Goal: Task Accomplishment & Management: Manage account settings

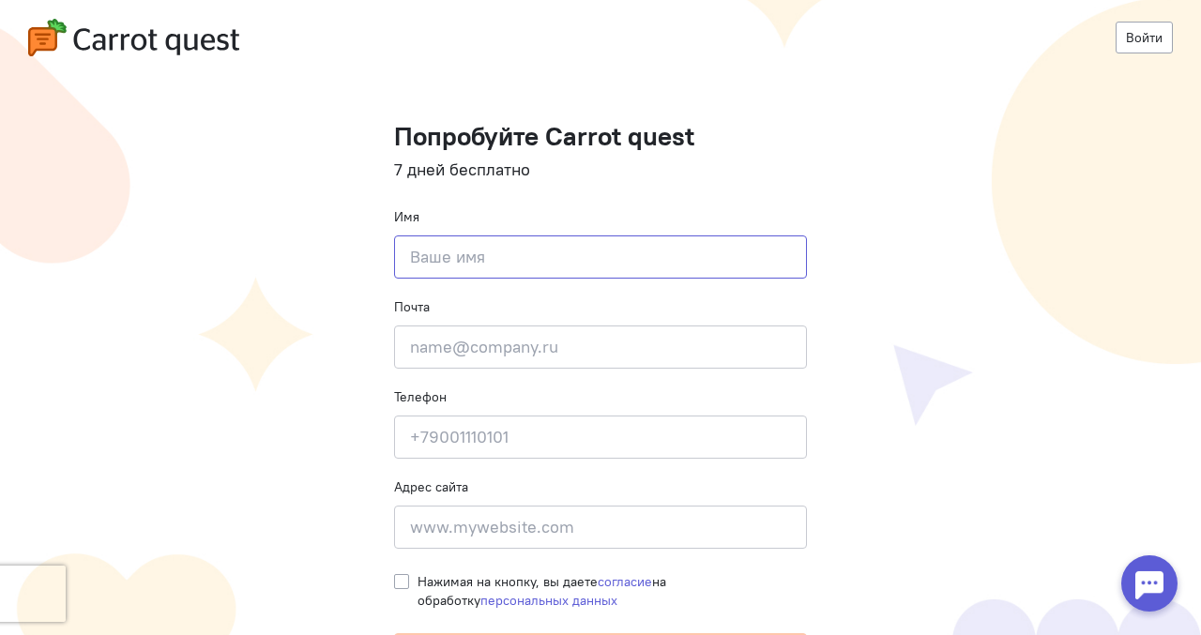
click at [632, 267] on input at bounding box center [600, 257] width 413 height 43
paste input "[DOMAIN_NAME]"
type input "[DOMAIN_NAME]"
click at [461, 349] on input "email" at bounding box center [600, 347] width 413 height 43
click at [447, 542] on input at bounding box center [600, 527] width 413 height 43
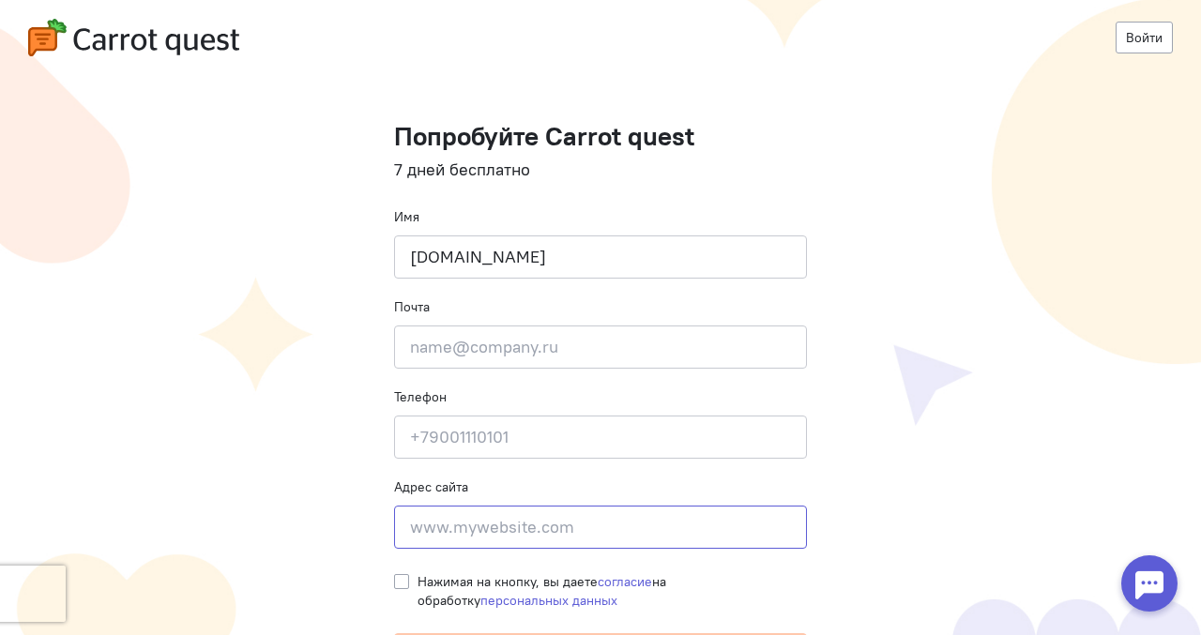
paste input "[DOMAIN_NAME]"
type input "[DOMAIN_NAME]"
click at [481, 338] on input "email" at bounding box center [600, 347] width 413 height 43
paste input "[EMAIL_ADDRESS][DOMAIN_NAME]"
type input "[EMAIL_ADDRESS][DOMAIN_NAME]"
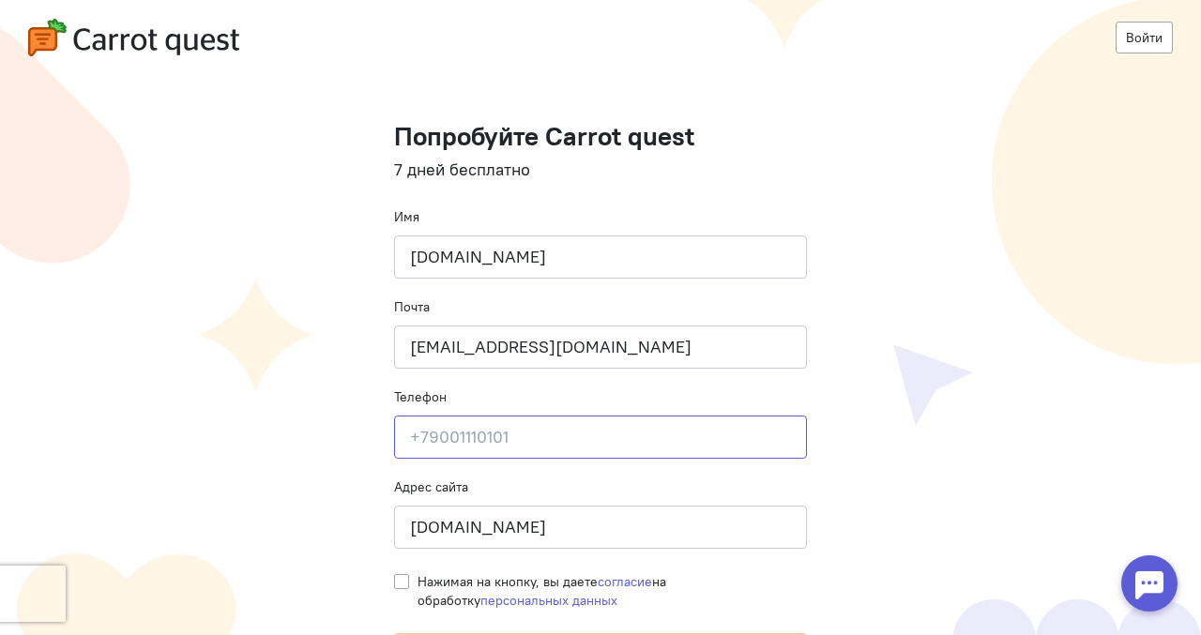
click at [535, 445] on input at bounding box center [600, 437] width 413 height 43
drag, startPoint x: 518, startPoint y: 440, endPoint x: 425, endPoint y: 444, distance: 93.0
click at [425, 444] on input "[PHONE_NUMBER]" at bounding box center [600, 437] width 413 height 43
drag, startPoint x: 525, startPoint y: 441, endPoint x: 561, endPoint y: 442, distance: 36.6
click at [560, 442] on input "[PHONE_NUMBER]" at bounding box center [600, 437] width 413 height 43
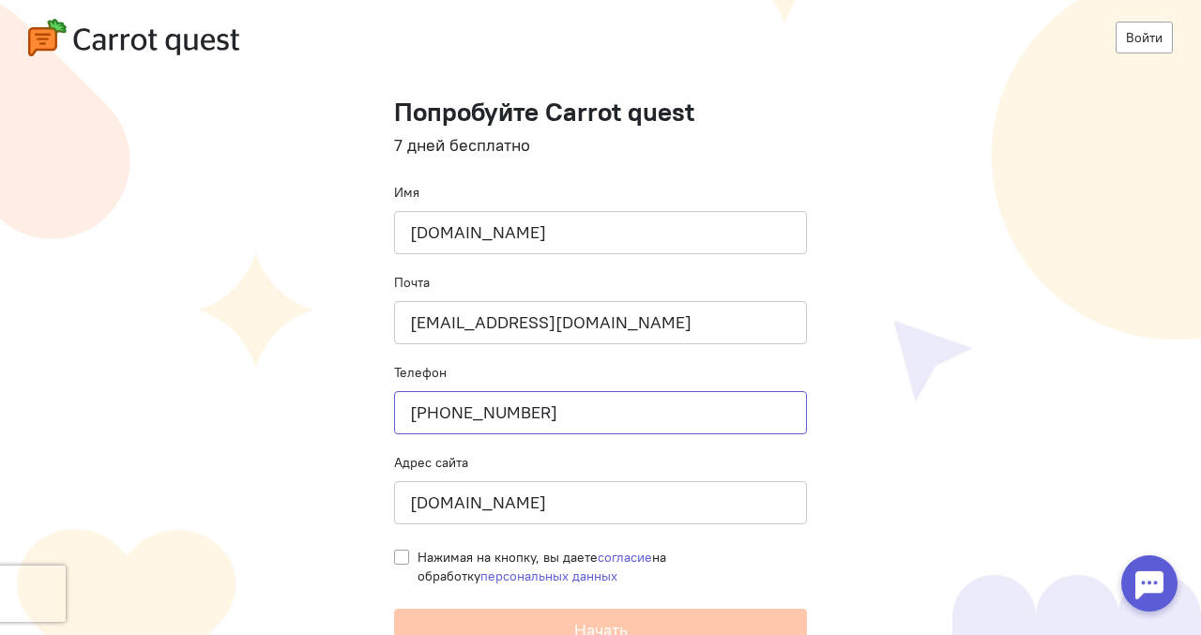
scroll to position [40, 0]
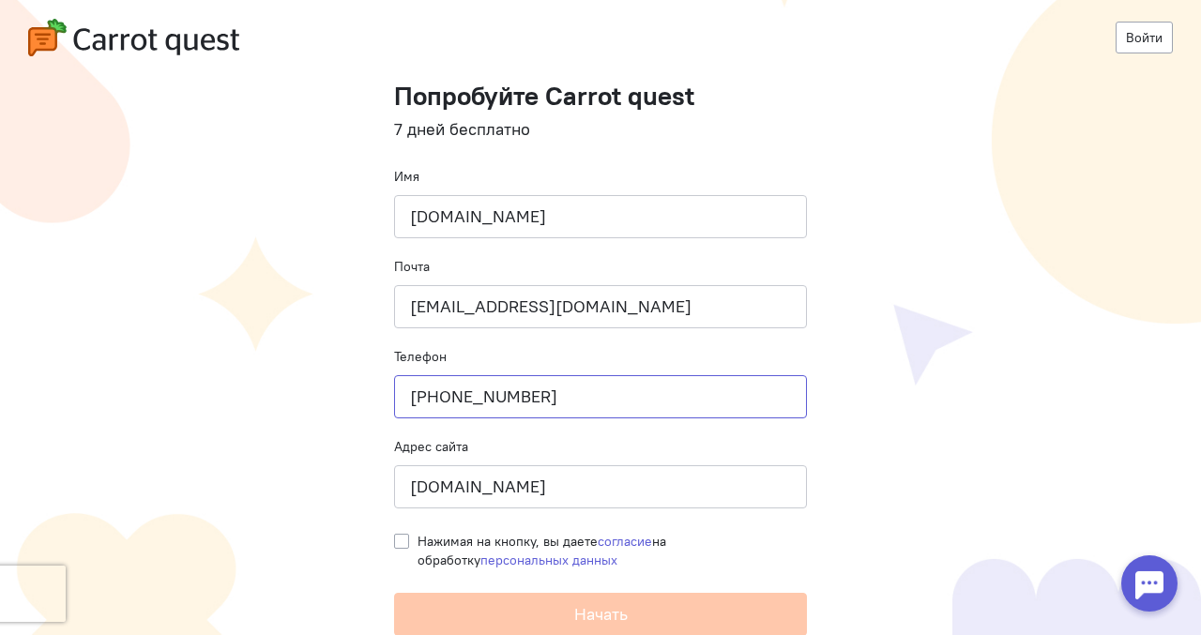
type input "[PHONE_NUMBER]"
click at [418, 540] on label "Нажимая на кнопку, вы даете согласие на обработку персональных данных" at bounding box center [613, 551] width 390 height 38
click at [398, 540] on input "Нажимая на кнопку, вы даете согласие на обработку персональных данных" at bounding box center [401, 540] width 15 height 17
checkbox input "true"
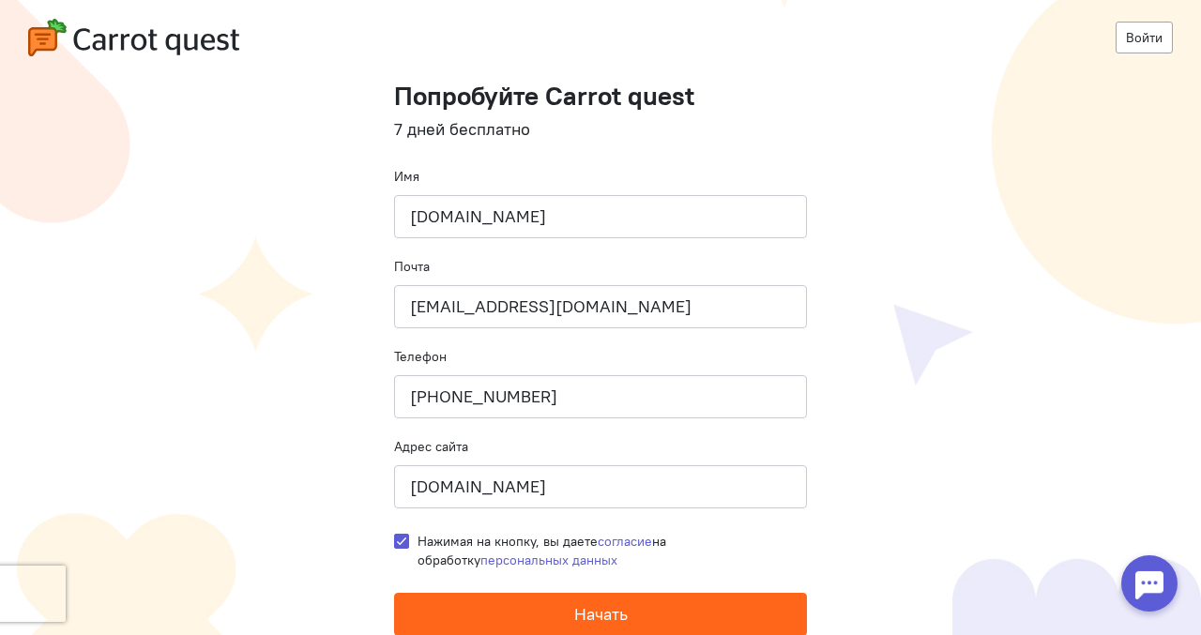
click at [450, 614] on button "Начать" at bounding box center [600, 614] width 413 height 43
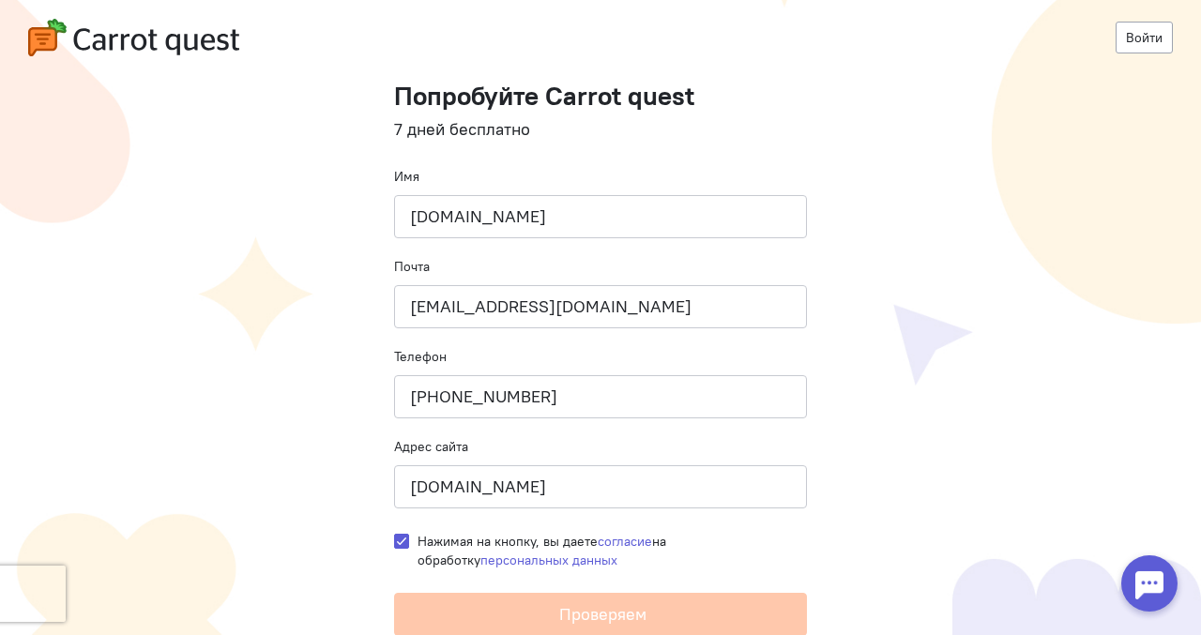
scroll to position [0, 0]
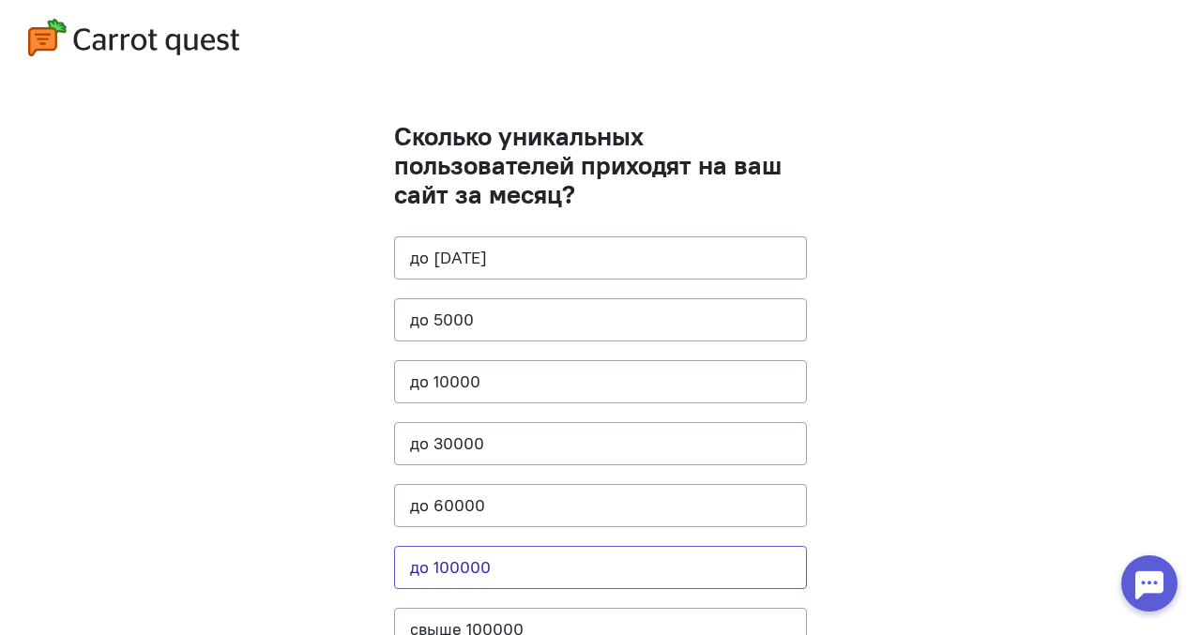
click at [491, 569] on button "до 100000" at bounding box center [600, 567] width 413 height 43
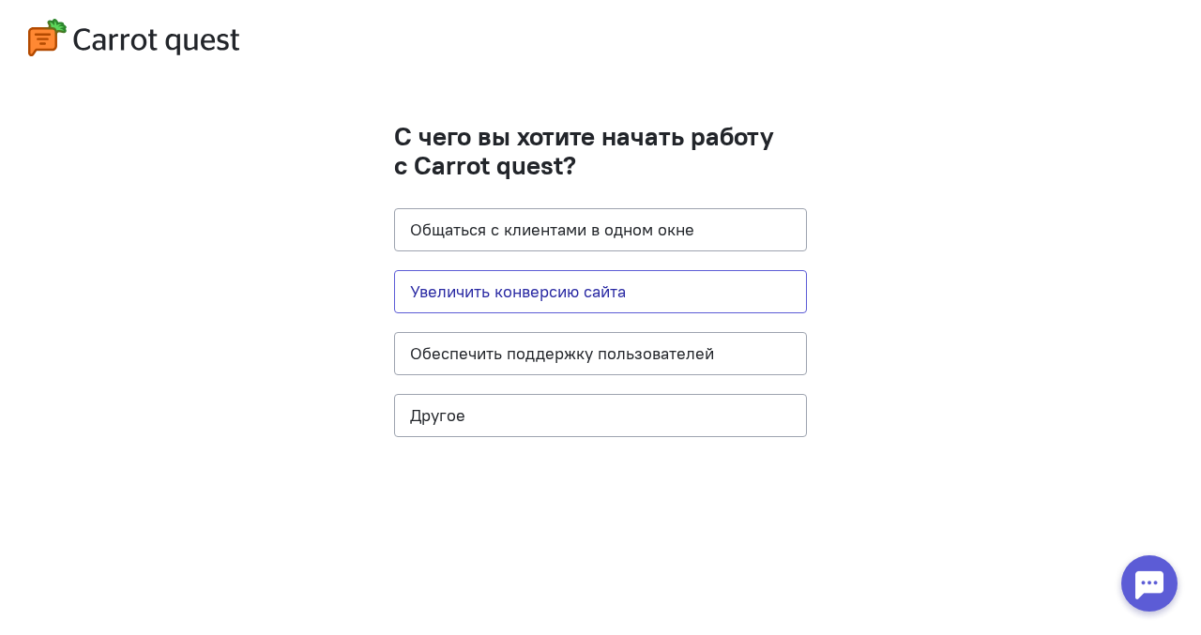
click at [537, 306] on button "Увеличить конверсию сайта" at bounding box center [600, 291] width 413 height 43
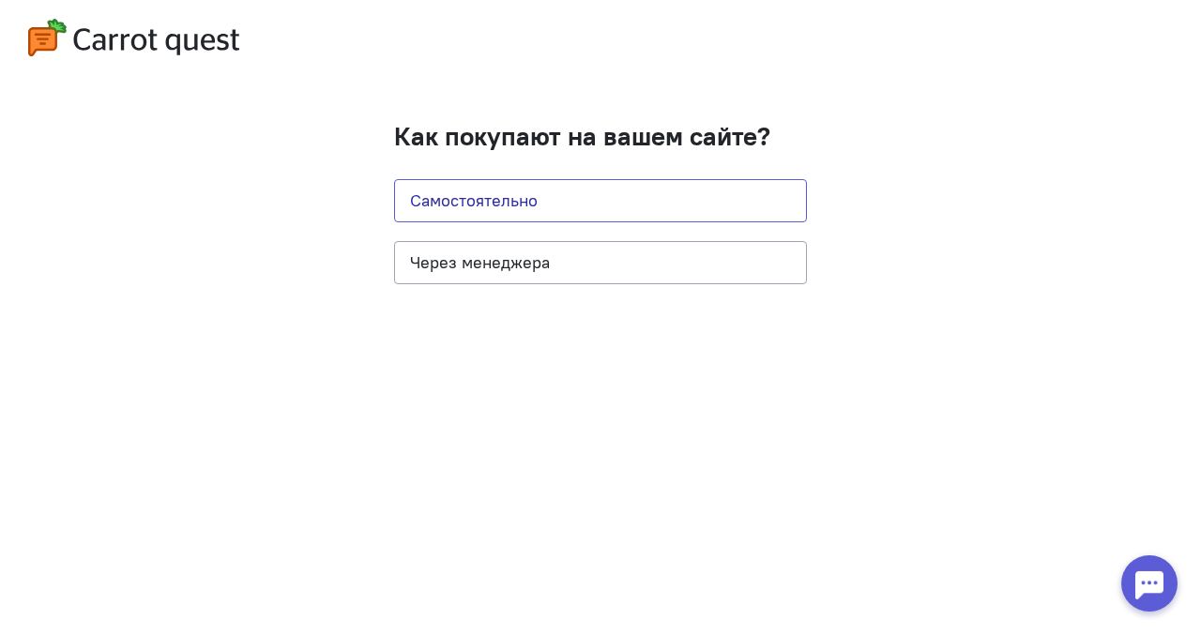
click at [549, 196] on button "Самостоятельно" at bounding box center [600, 200] width 413 height 43
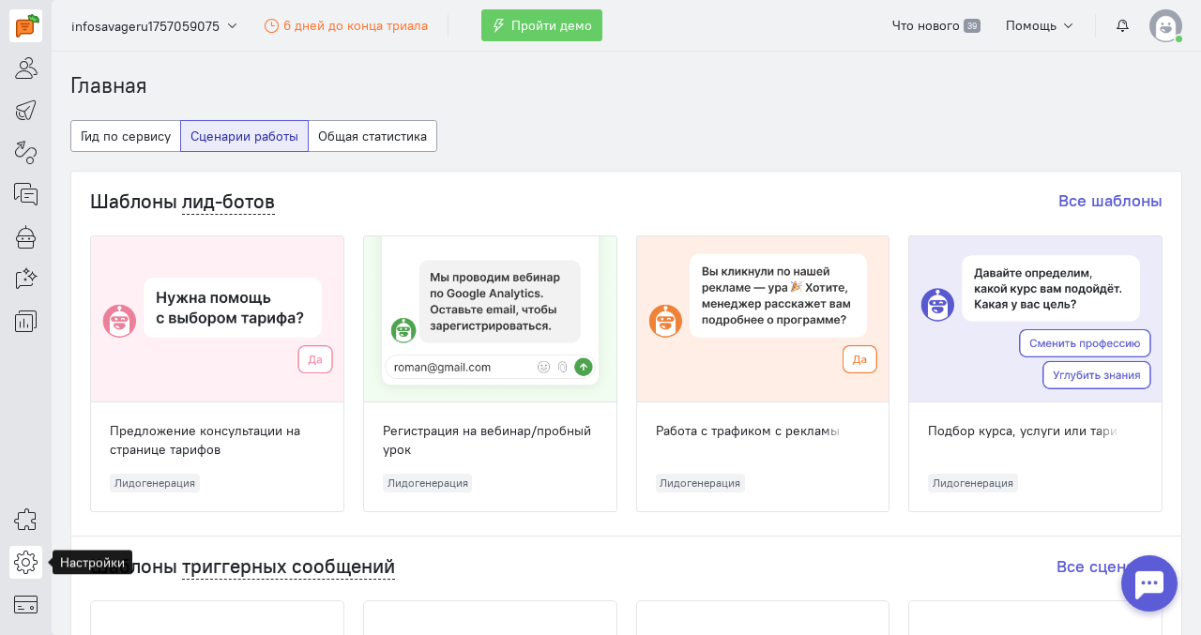
click at [25, 563] on icon at bounding box center [25, 562] width 23 height 23
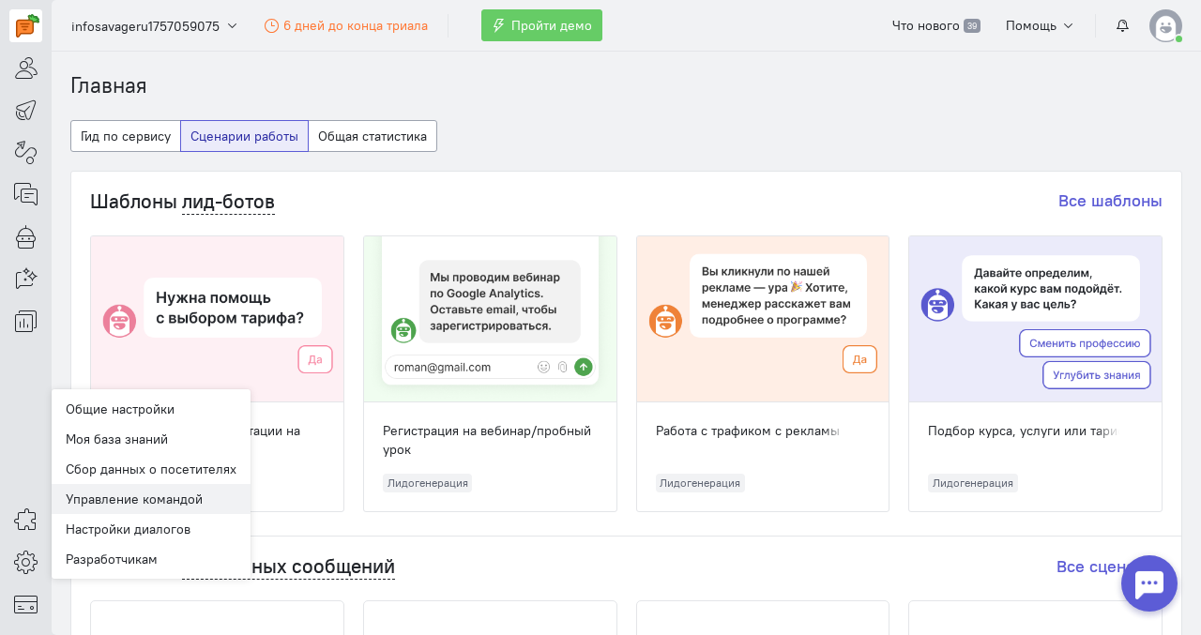
click at [171, 506] on link "Управление командой" at bounding box center [151, 499] width 199 height 30
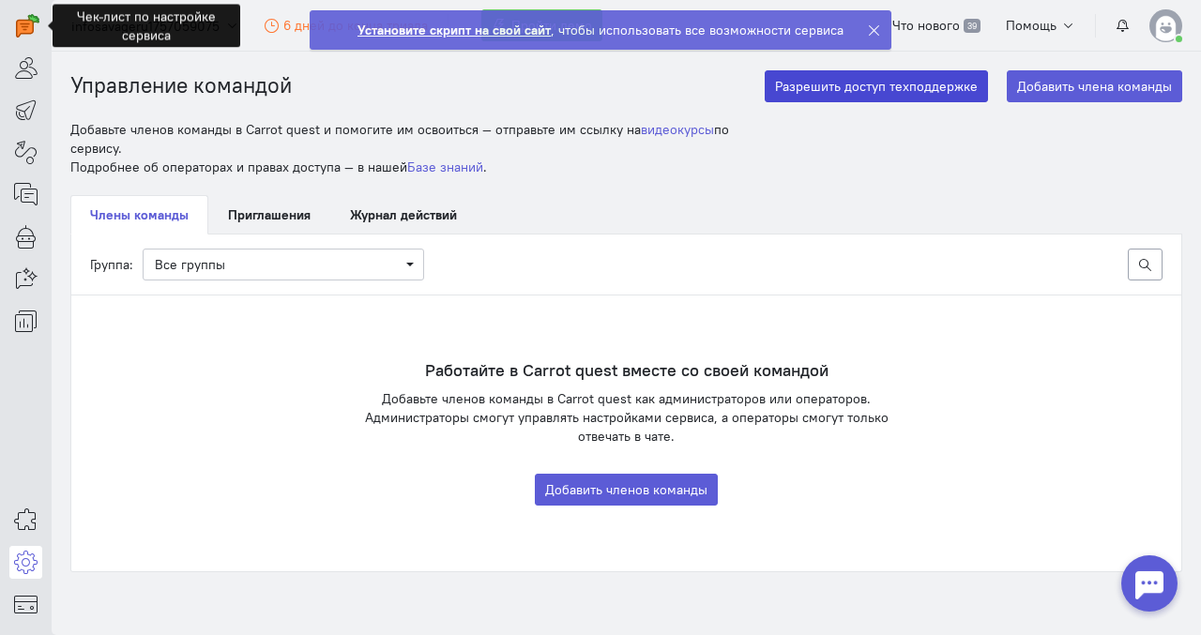
click at [852, 87] on button "Разрешить доступ техподдержке" at bounding box center [876, 86] width 223 height 32
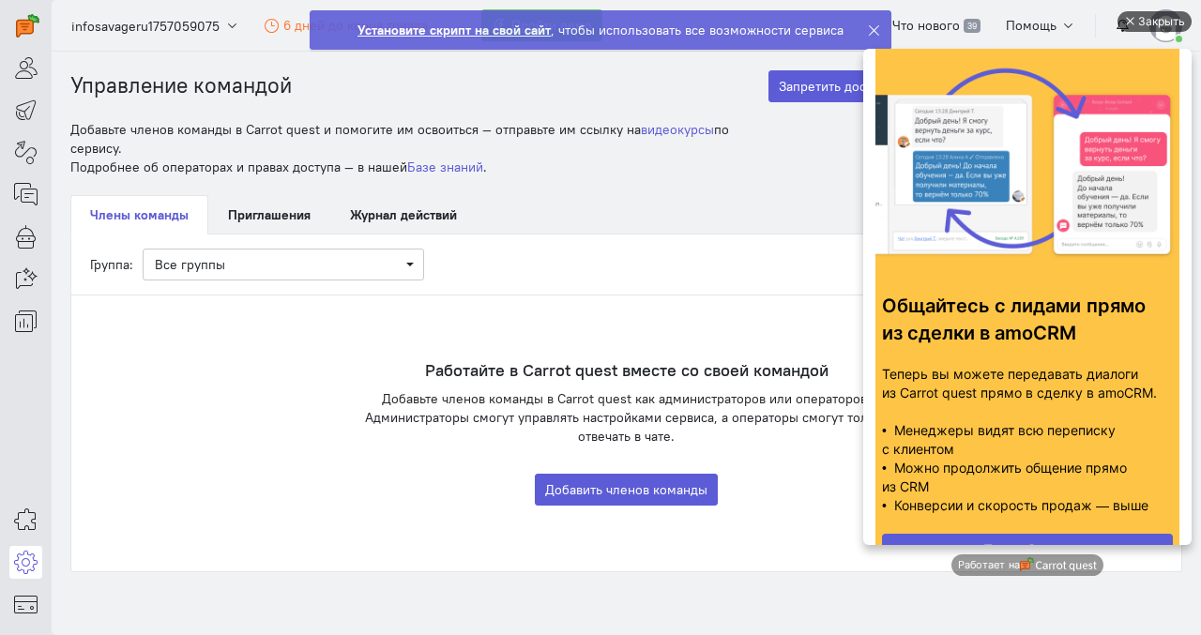
click at [1127, 19] on div at bounding box center [1128, 21] width 9 height 9
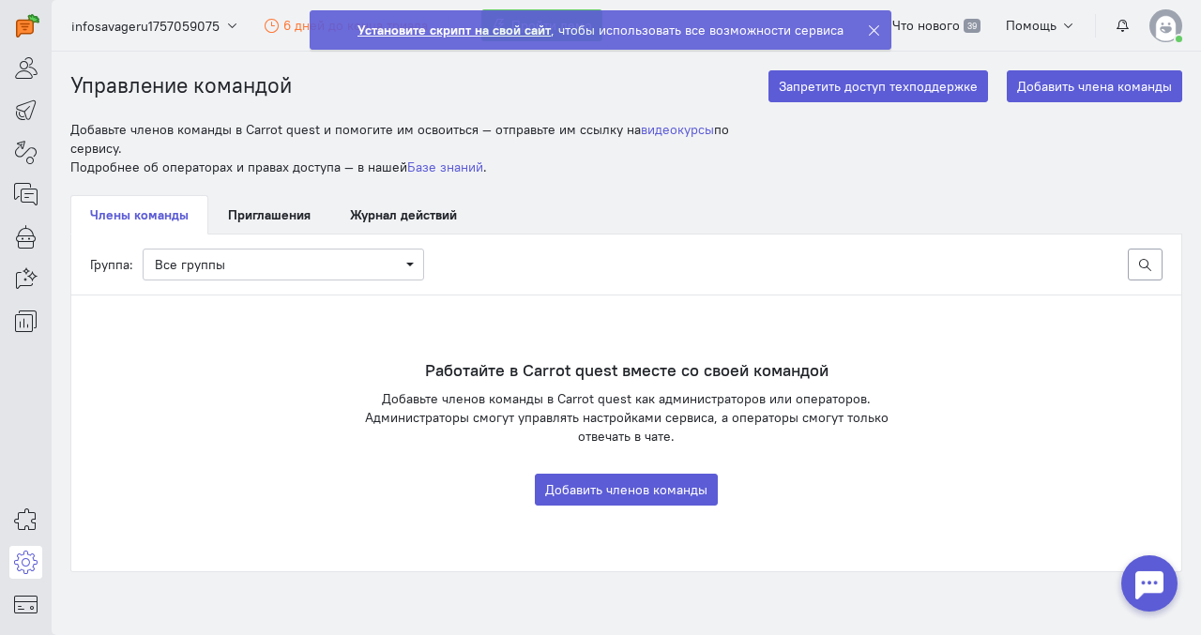
click at [870, 29] on icon at bounding box center [874, 30] width 14 height 14
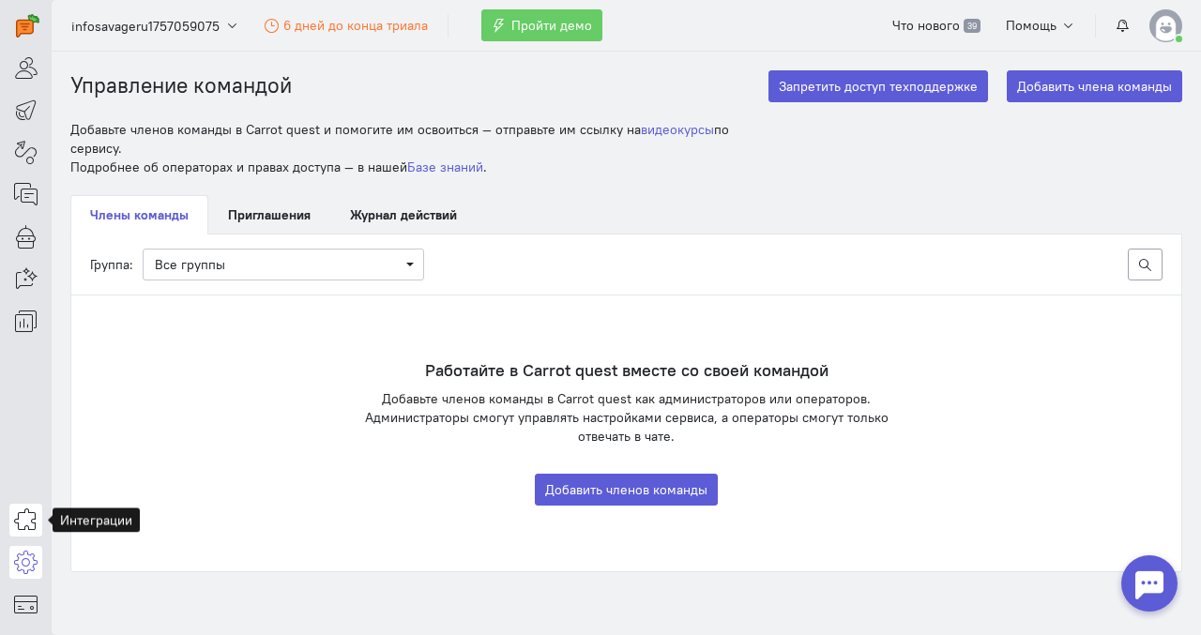
click at [12, 524] on link at bounding box center [25, 520] width 33 height 33
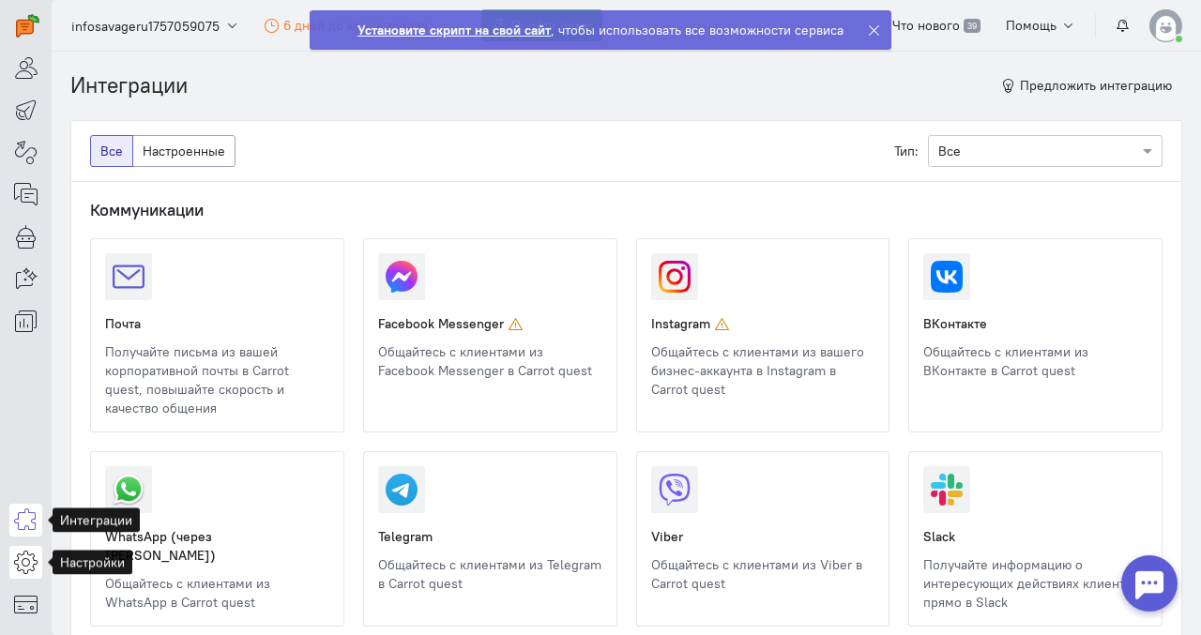
click at [22, 553] on icon at bounding box center [25, 562] width 23 height 23
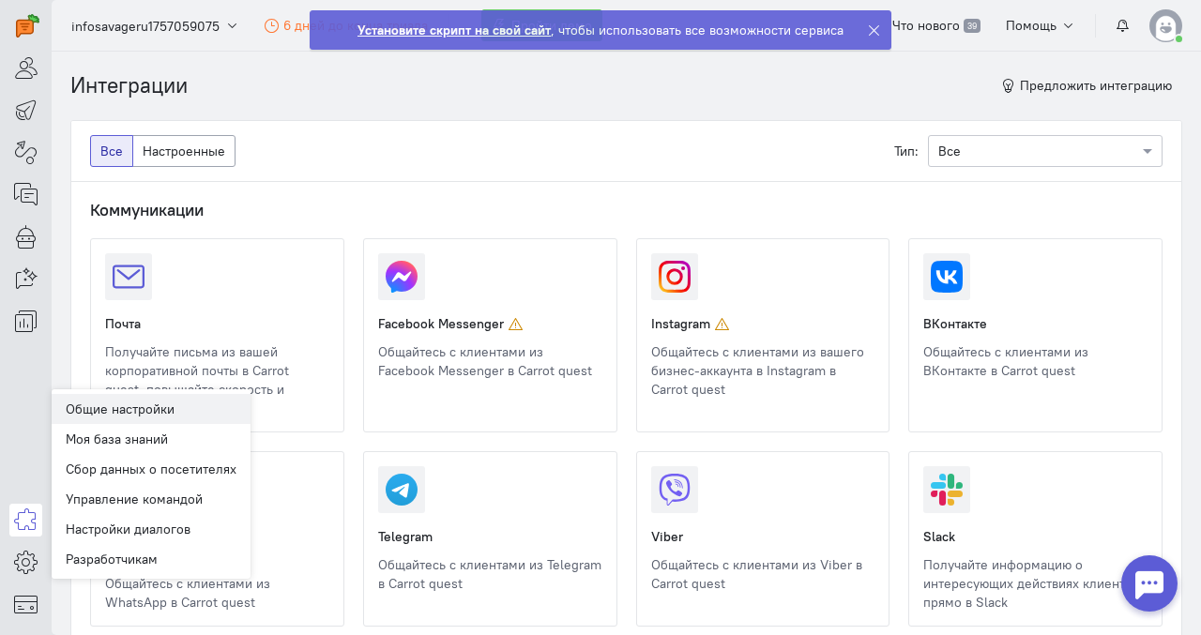
click at [89, 406] on link "Общие настройки" at bounding box center [151, 409] width 199 height 30
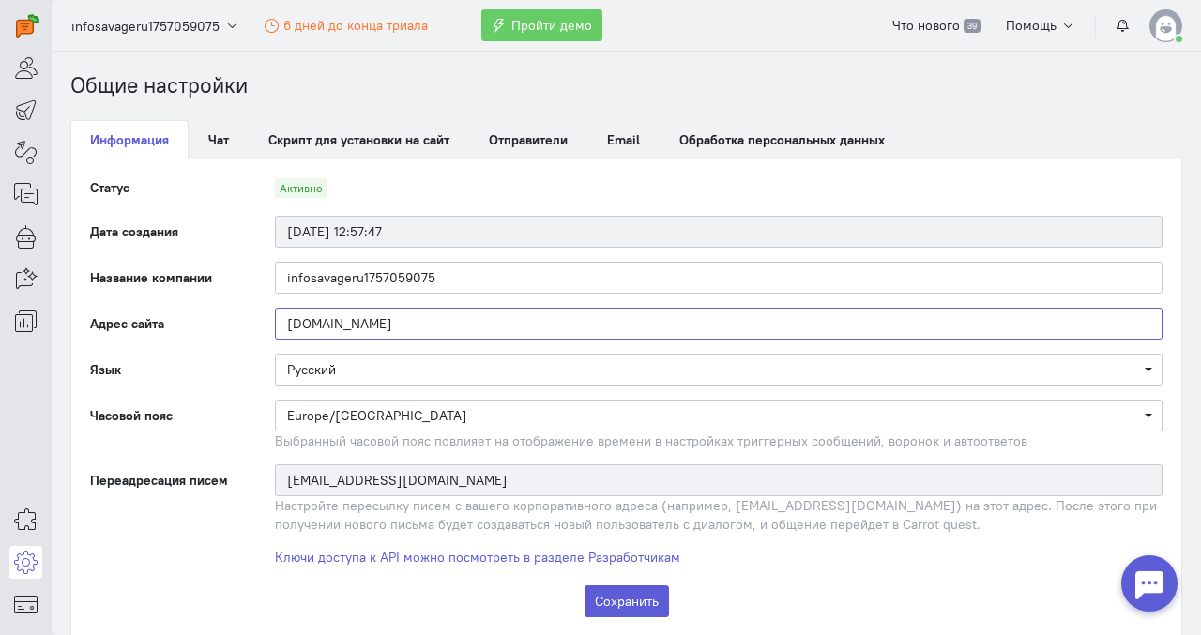
drag, startPoint x: 346, startPoint y: 329, endPoint x: 278, endPoint y: 319, distance: 69.3
click at [278, 319] on input "[DOMAIN_NAME]" at bounding box center [719, 324] width 888 height 32
drag, startPoint x: 483, startPoint y: 273, endPoint x: 257, endPoint y: 285, distance: 226.5
click at [257, 285] on div "infosavageru1757059075" at bounding box center [718, 278] width 925 height 32
paste input "[DOMAIN_NAME]"
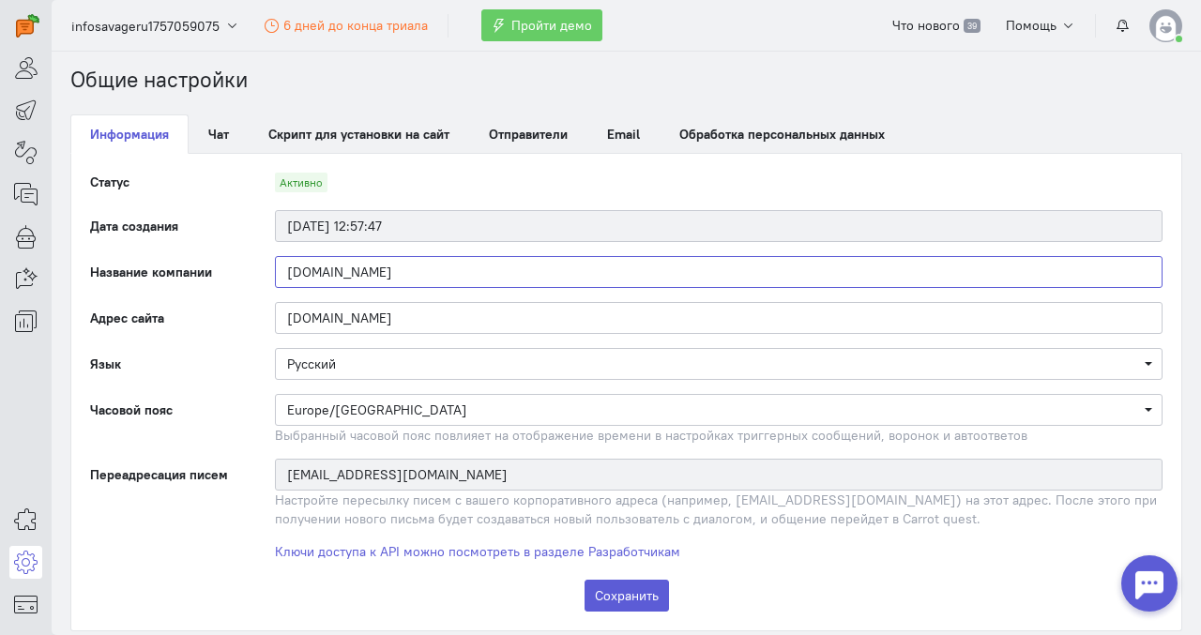
scroll to position [8, 0]
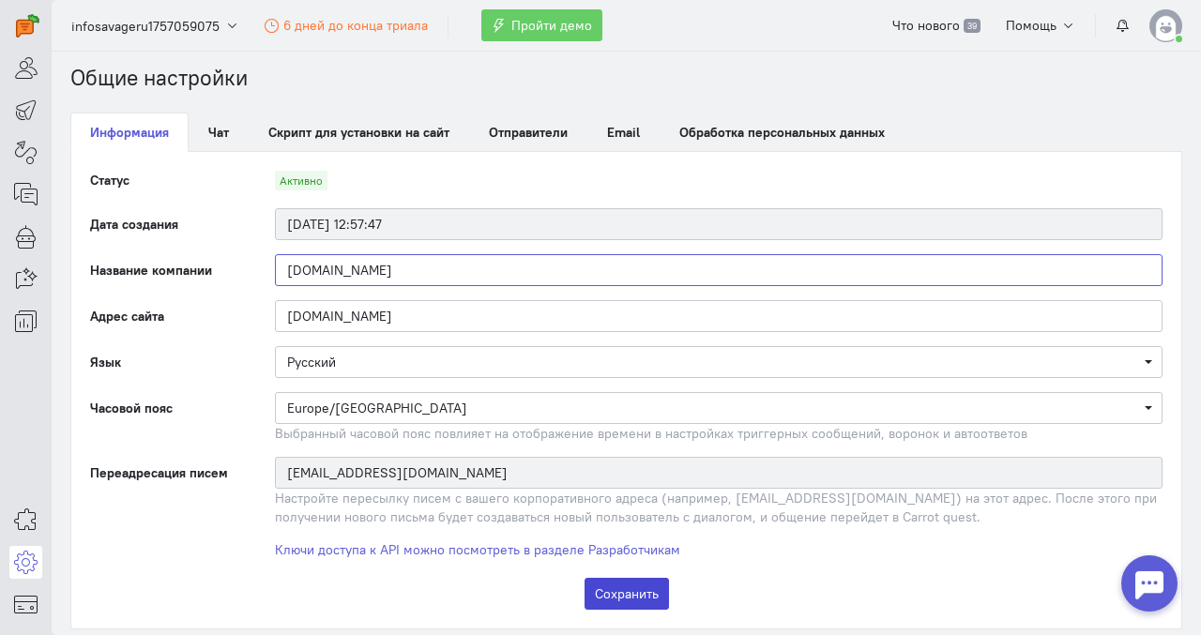
type input "[DOMAIN_NAME]"
click at [630, 588] on button "Сохранить" at bounding box center [627, 594] width 84 height 32
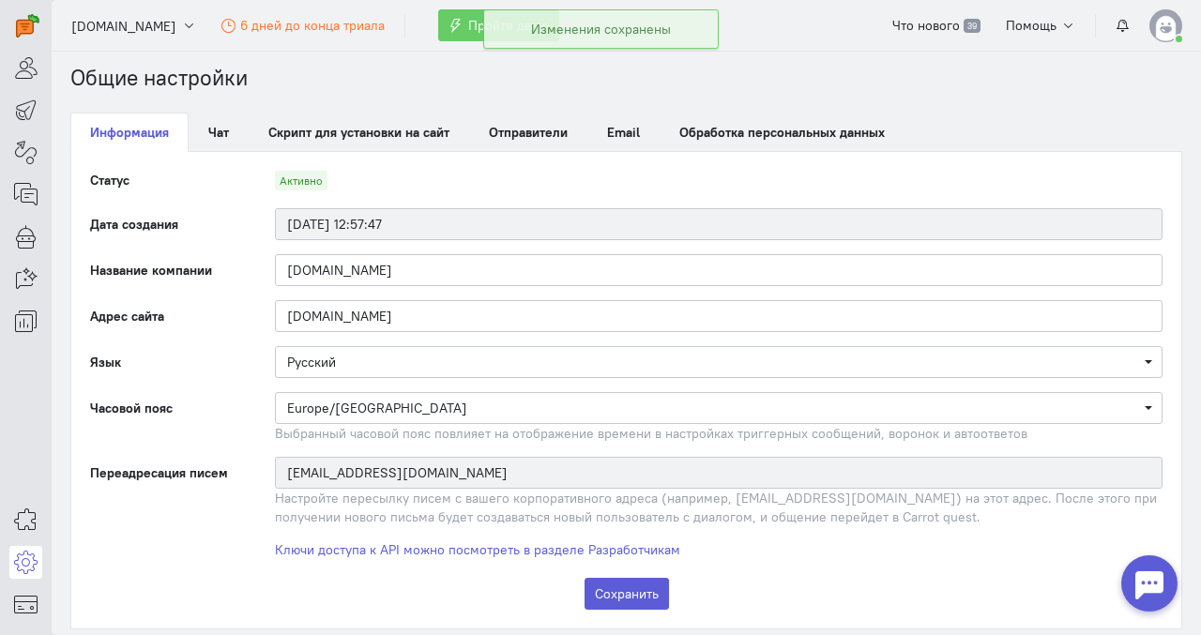
click at [1173, 16] on img at bounding box center [1166, 25] width 33 height 33
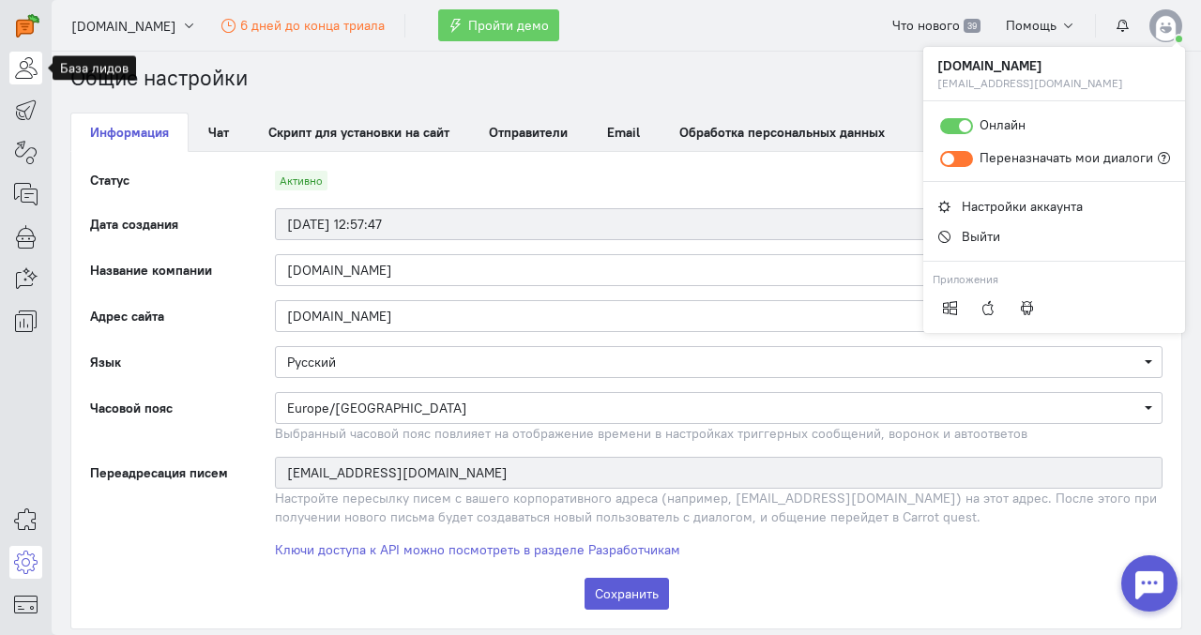
click at [25, 70] on icon at bounding box center [25, 67] width 23 height 23
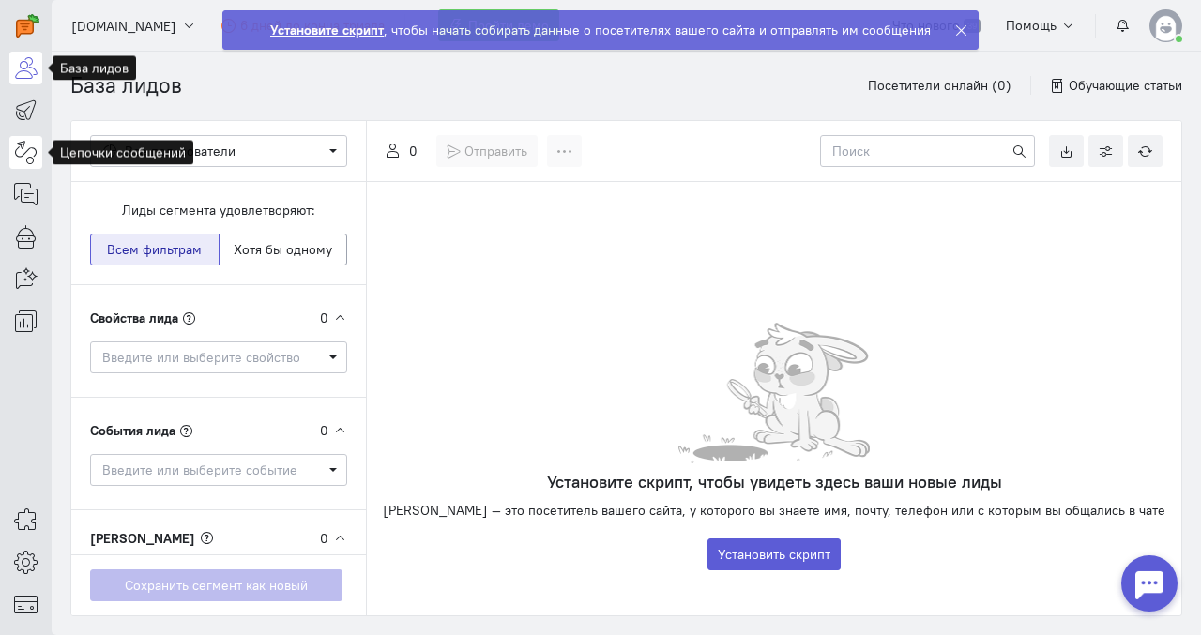
click at [23, 147] on icon at bounding box center [25, 152] width 23 height 23
